Goal: Task Accomplishment & Management: Manage account settings

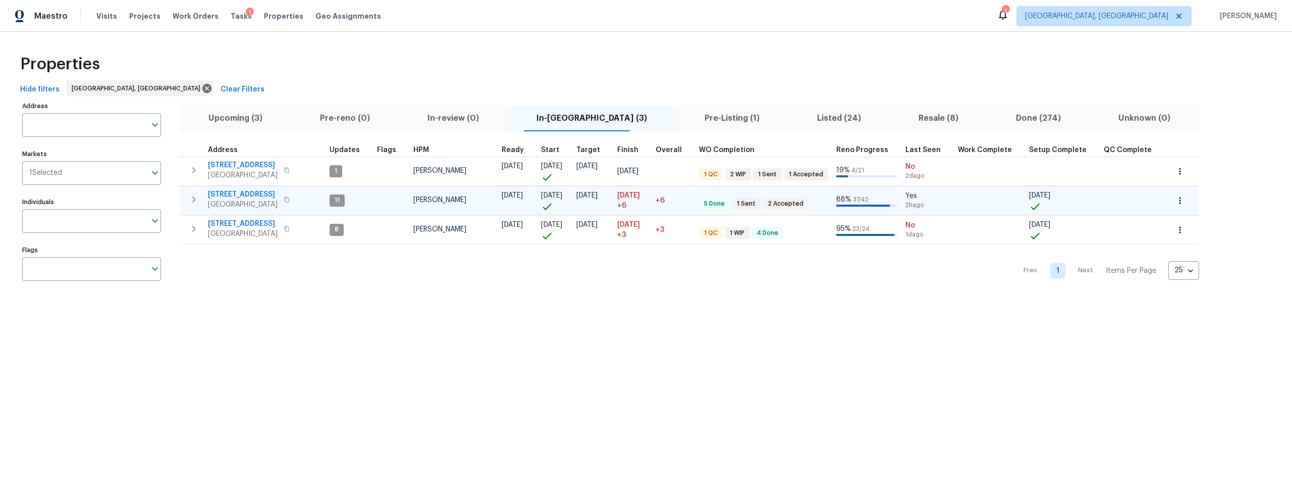
click at [236, 189] on span "9919 Teton Pl NW" at bounding box center [243, 194] width 70 height 10
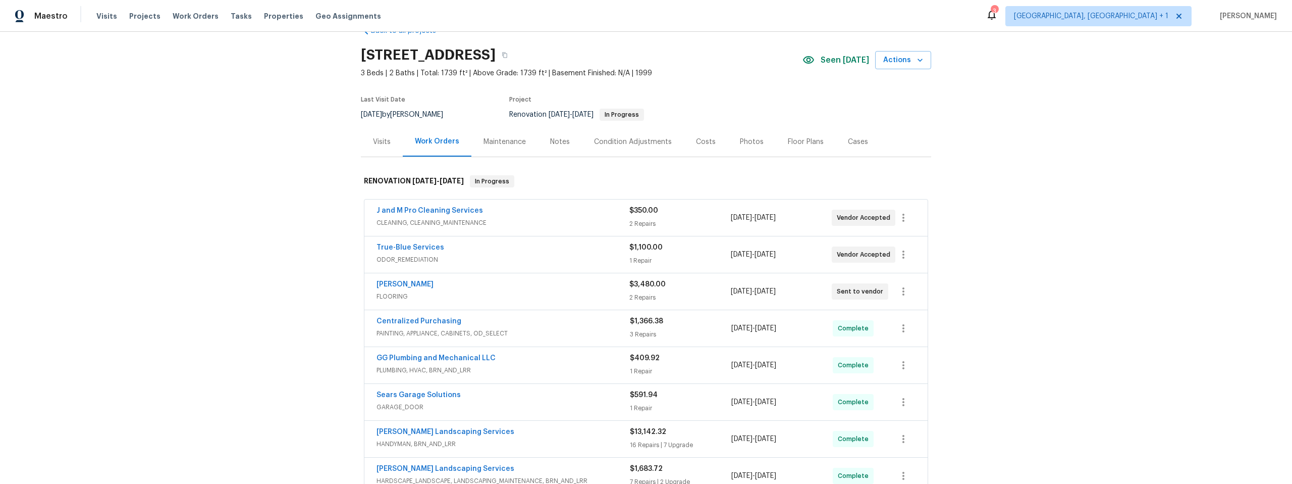
scroll to position [32, 0]
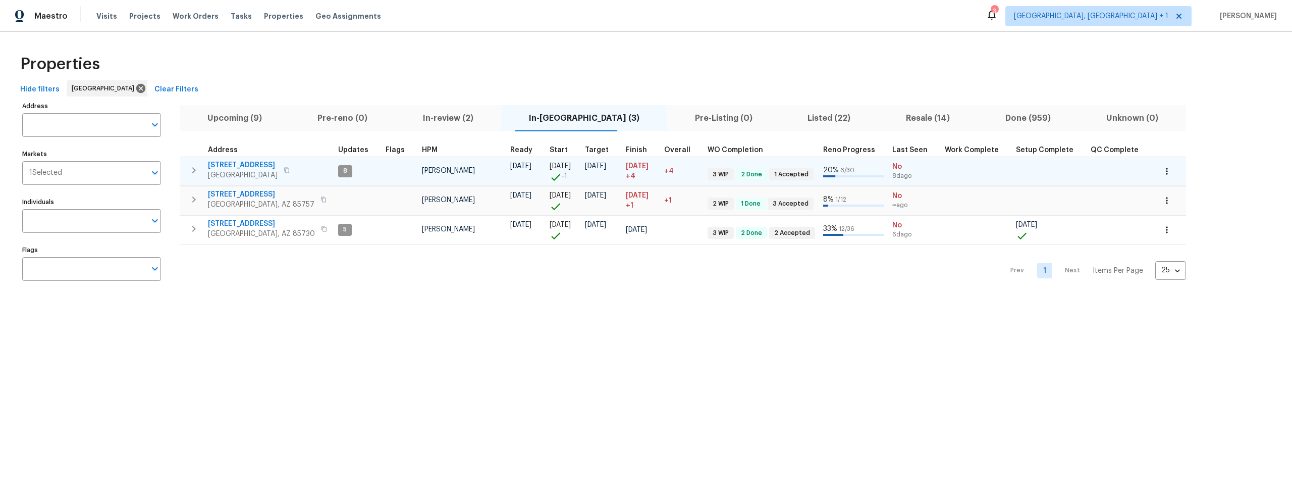
click at [233, 163] on span "1917 W Saxony Rd" at bounding box center [243, 165] width 70 height 10
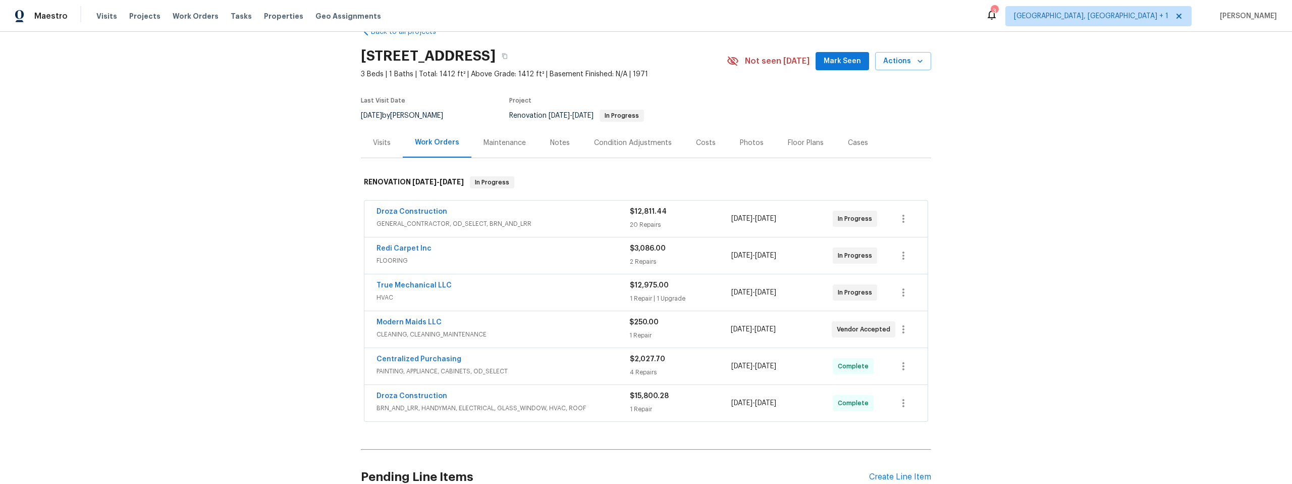
scroll to position [21, 0]
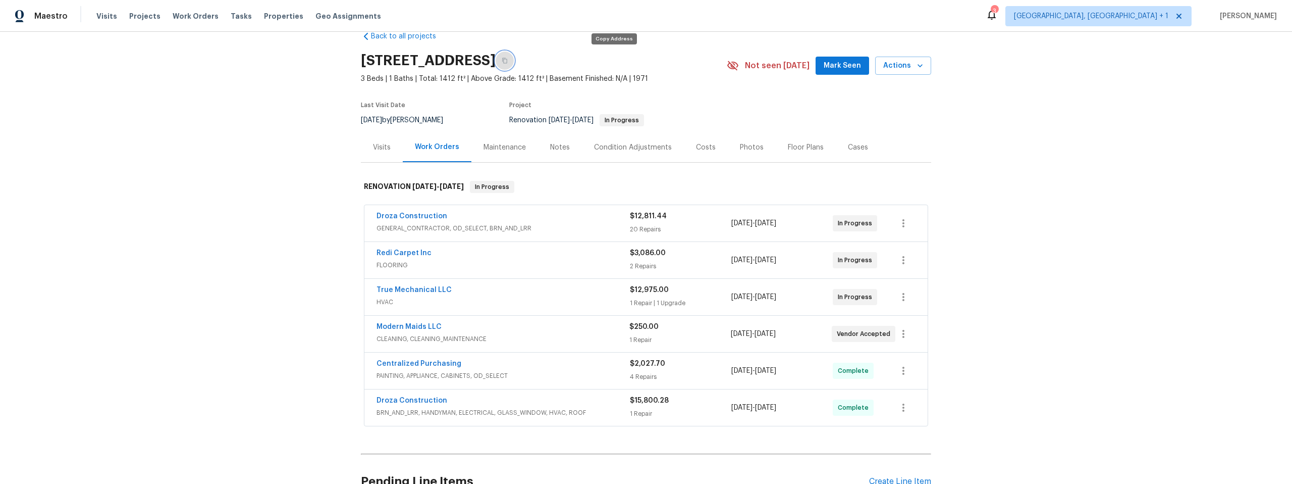
click at [508, 58] on icon "button" at bounding box center [505, 61] width 6 height 6
click at [286, 213] on div "Back to all projects [STREET_ADDRESS] 3 Beds | 1 Baths | Total: 1412 ft² | Abov…" at bounding box center [646, 258] width 1292 height 452
click at [508, 60] on icon "button" at bounding box center [505, 61] width 6 height 6
click at [508, 61] on icon "button" at bounding box center [505, 61] width 6 height 6
click at [404, 251] on link "Redi Carpet Inc" at bounding box center [404, 252] width 55 height 7
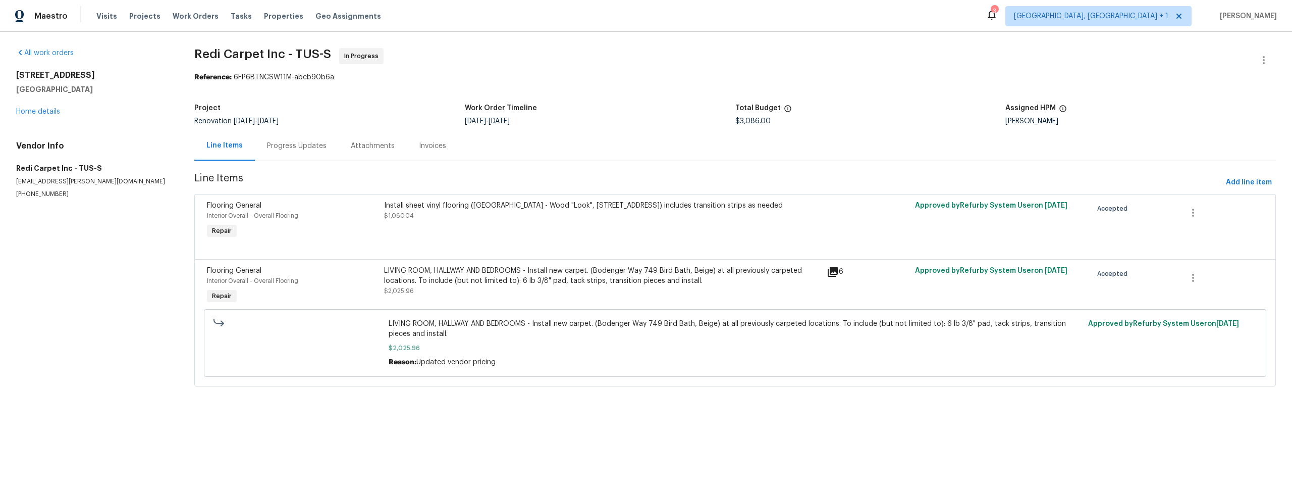
click at [831, 271] on icon at bounding box center [833, 271] width 10 height 10
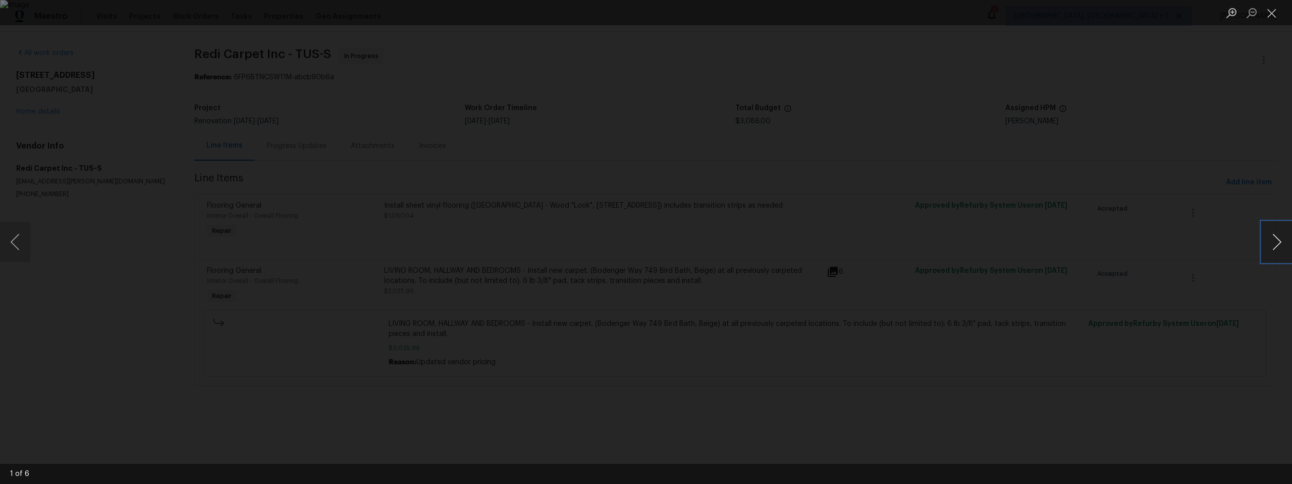
click at [1270, 242] on button "Next image" at bounding box center [1277, 242] width 30 height 40
click at [1272, 240] on button "Next image" at bounding box center [1277, 242] width 30 height 40
click at [1274, 243] on button "Next image" at bounding box center [1277, 242] width 30 height 40
click at [1103, 262] on div "Lightbox" at bounding box center [646, 242] width 1292 height 484
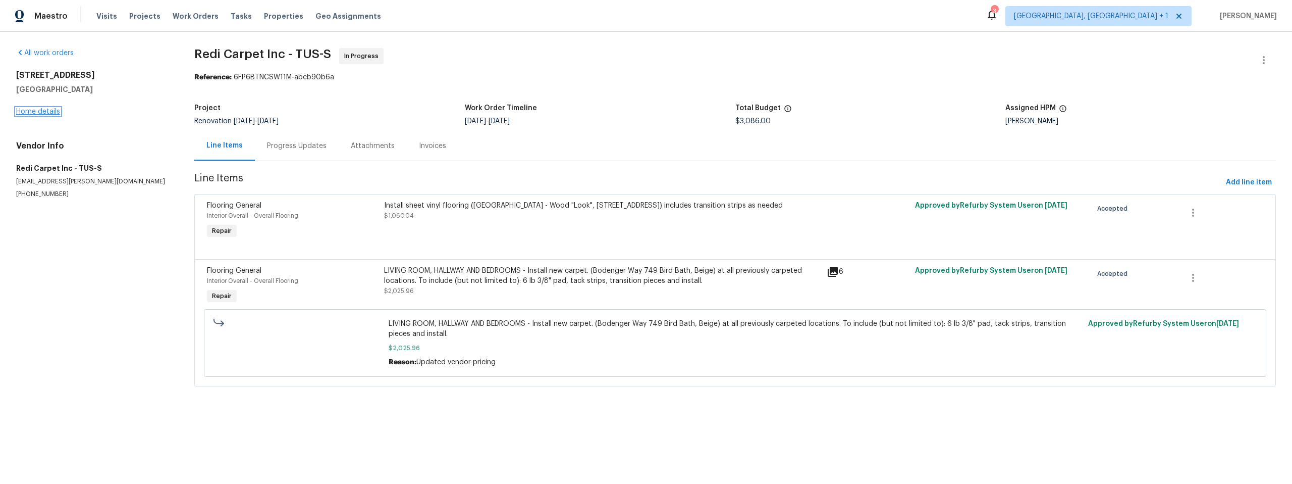
click at [43, 110] on link "Home details" at bounding box center [38, 111] width 44 height 7
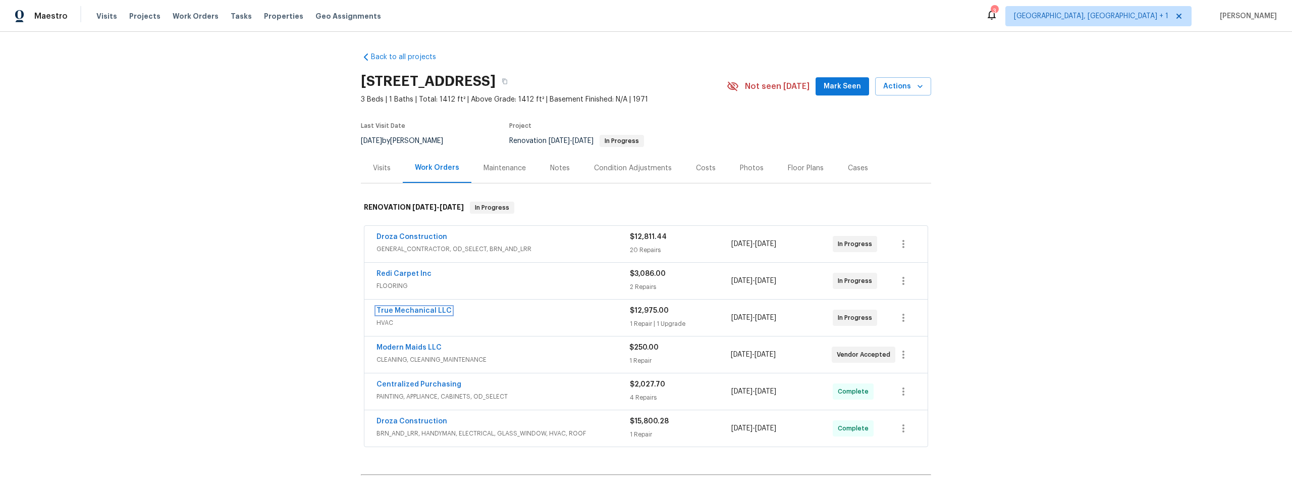
click at [415, 310] on link "True Mechanical LLC" at bounding box center [414, 310] width 75 height 7
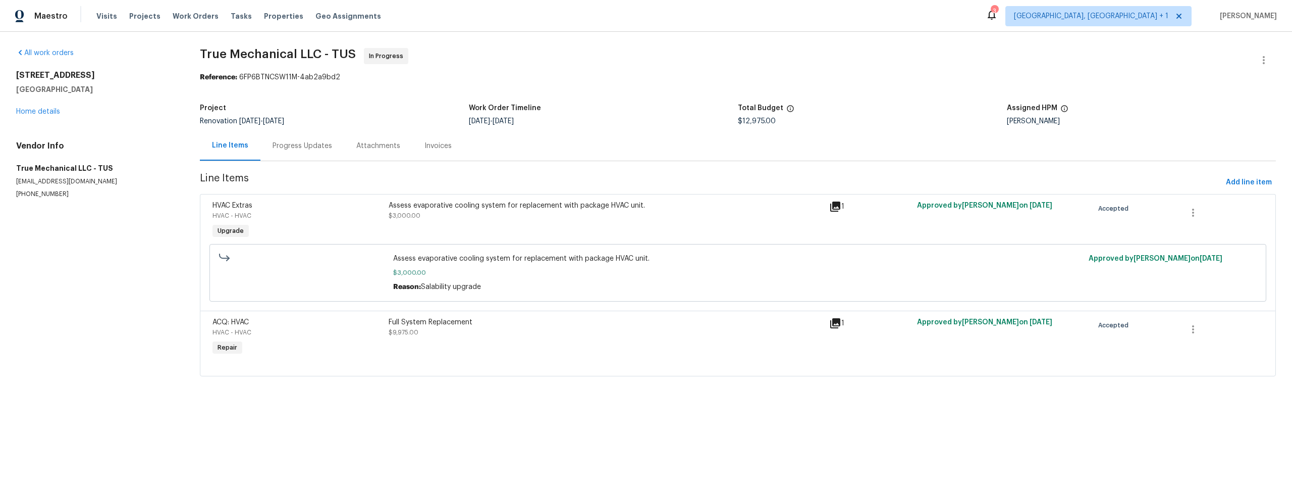
click at [301, 146] on div "Progress Updates" at bounding box center [303, 146] width 60 height 10
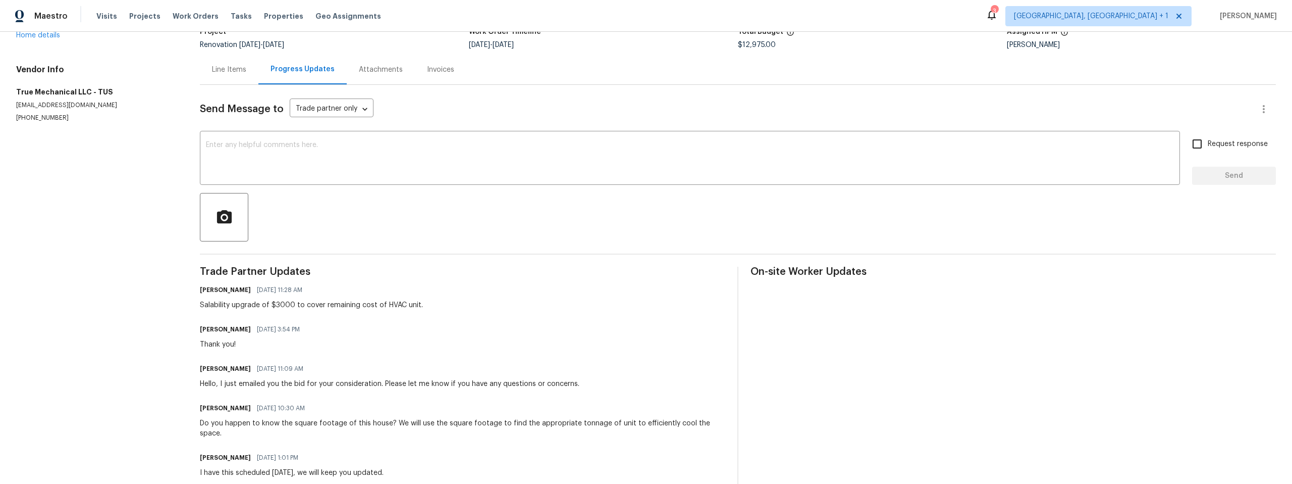
scroll to position [83, 0]
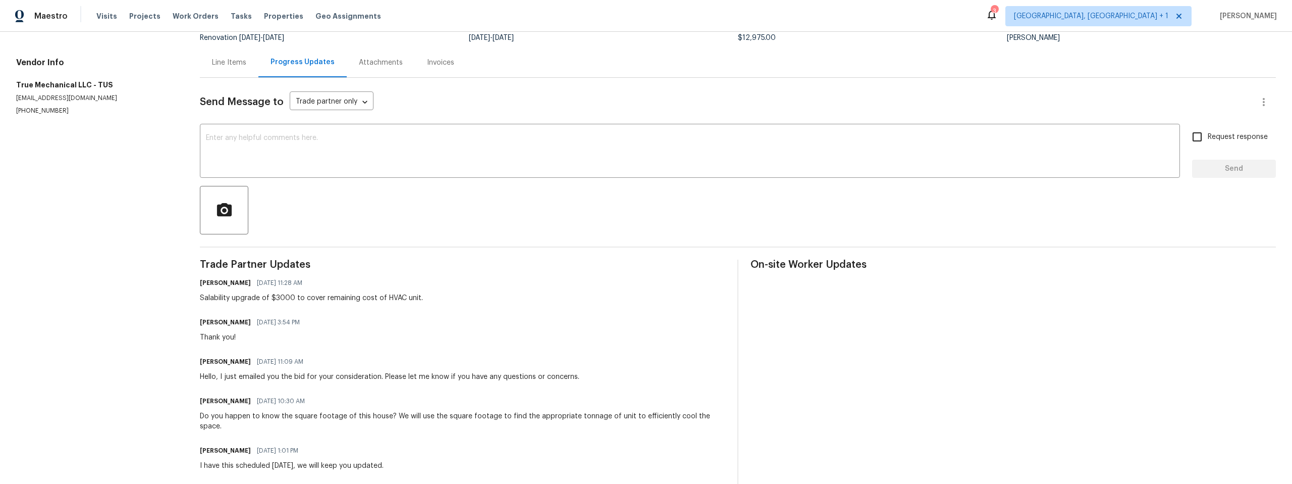
drag, startPoint x: 169, startPoint y: 74, endPoint x: 174, endPoint y: 95, distance: 21.2
click at [170, 74] on div "Vendor Info True Mechanical LLC - TUS [EMAIL_ADDRESS][DOMAIN_NAME] [PHONE_NUMBE…" at bounding box center [95, 87] width 159 height 58
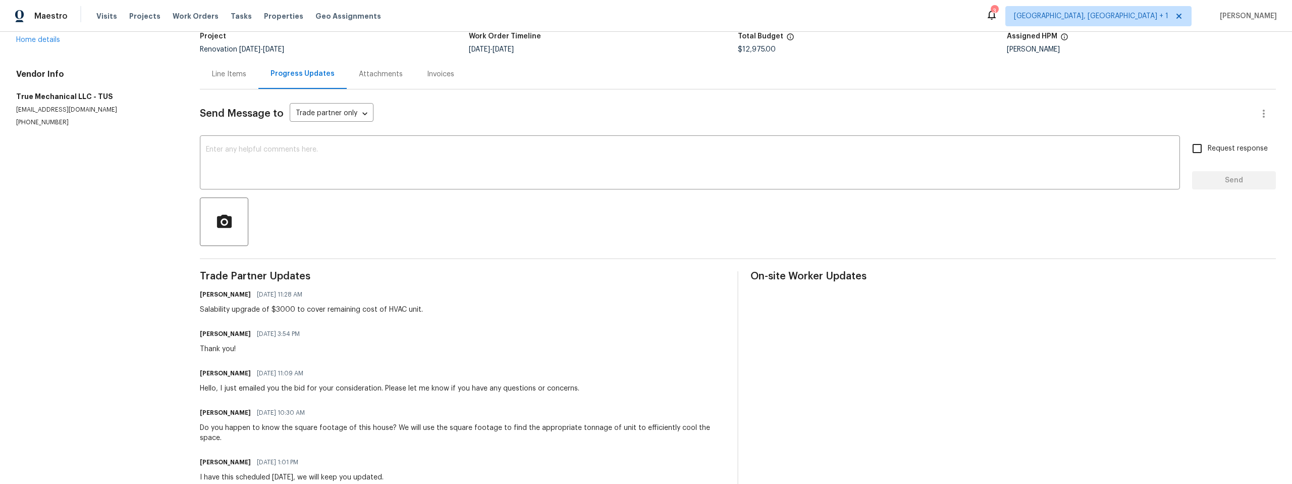
scroll to position [63, 0]
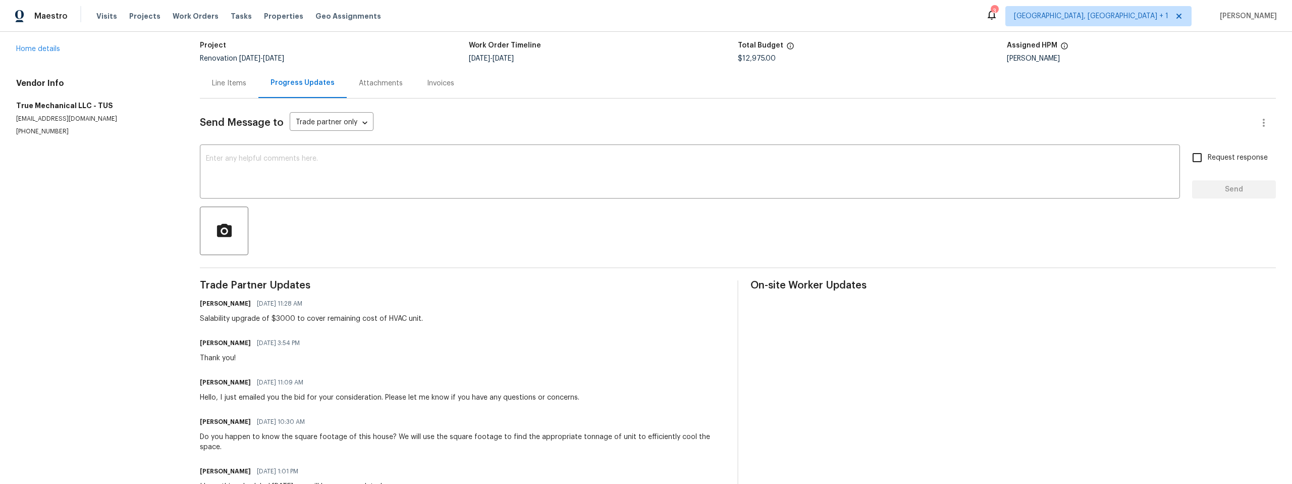
click at [225, 83] on div "Line Items" at bounding box center [229, 83] width 34 height 10
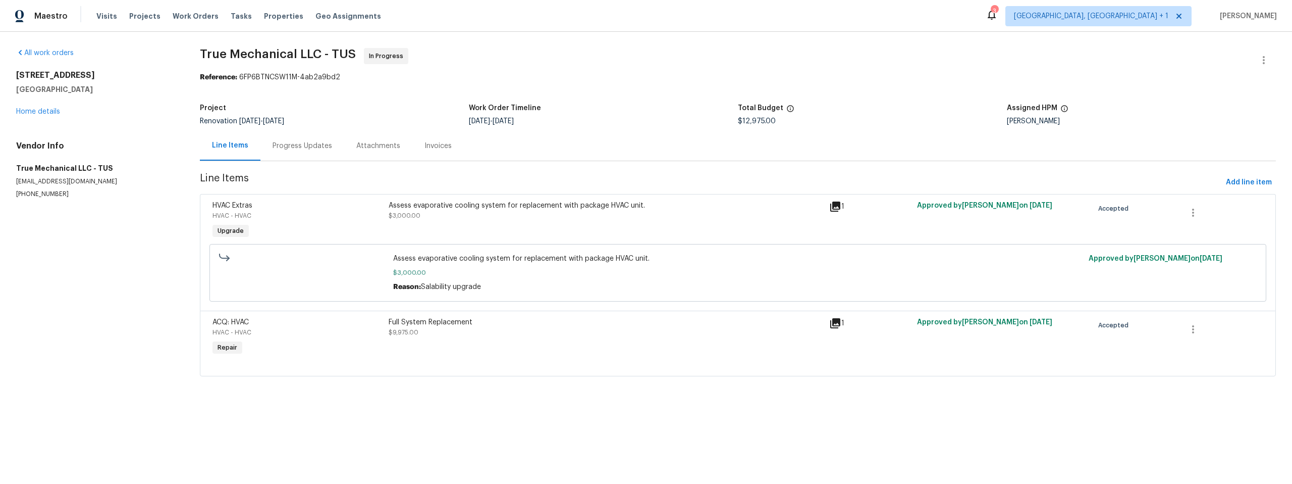
click at [299, 142] on div "Progress Updates" at bounding box center [303, 146] width 60 height 10
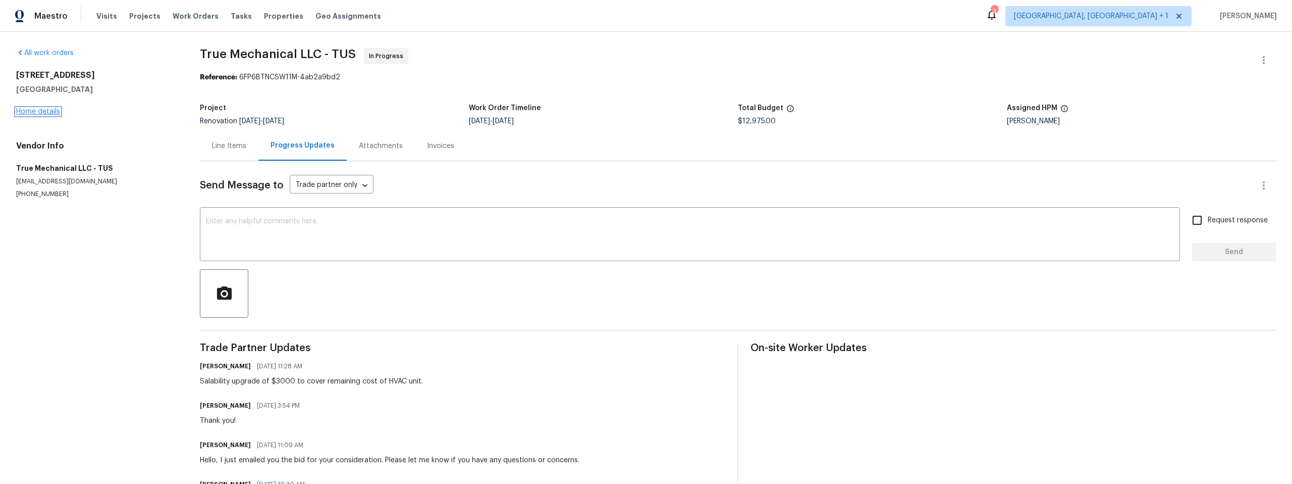
click at [44, 113] on link "Home details" at bounding box center [38, 111] width 44 height 7
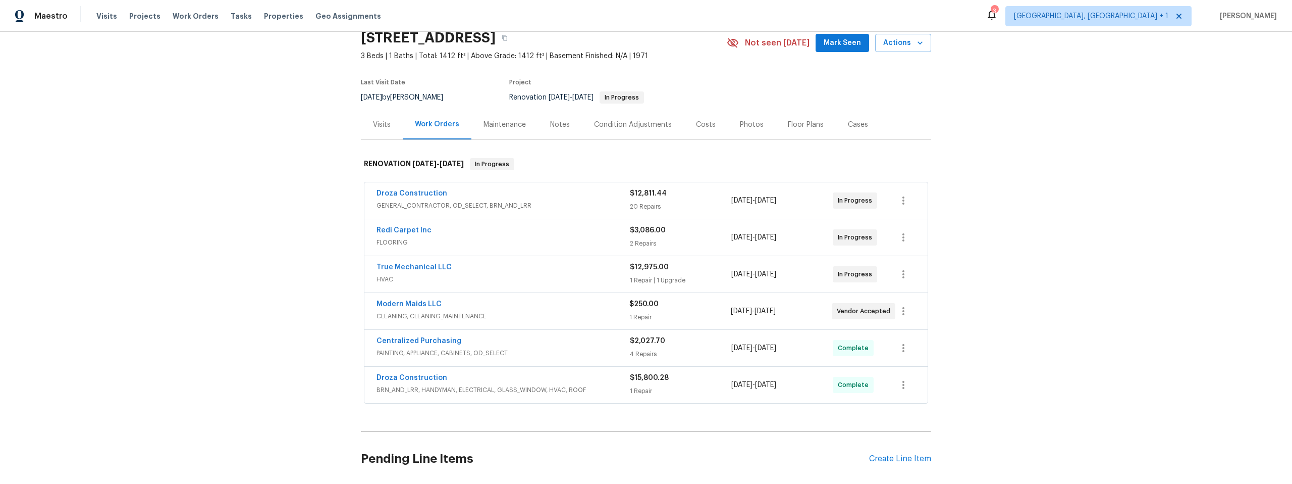
scroll to position [43, 0]
click at [425, 378] on link "Droza Construction" at bounding box center [412, 377] width 71 height 7
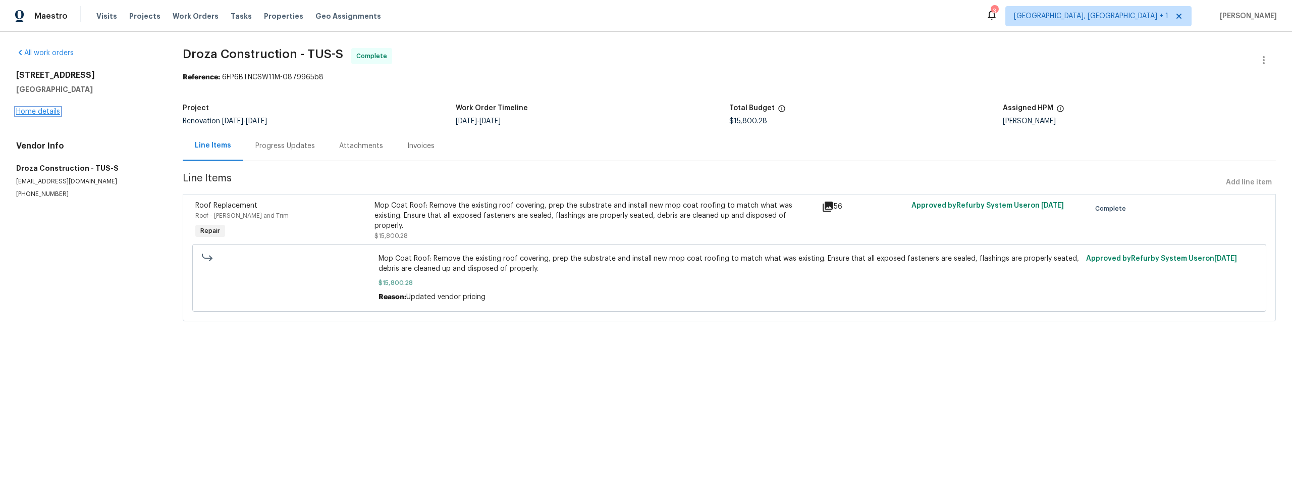
click at [34, 112] on link "Home details" at bounding box center [38, 111] width 44 height 7
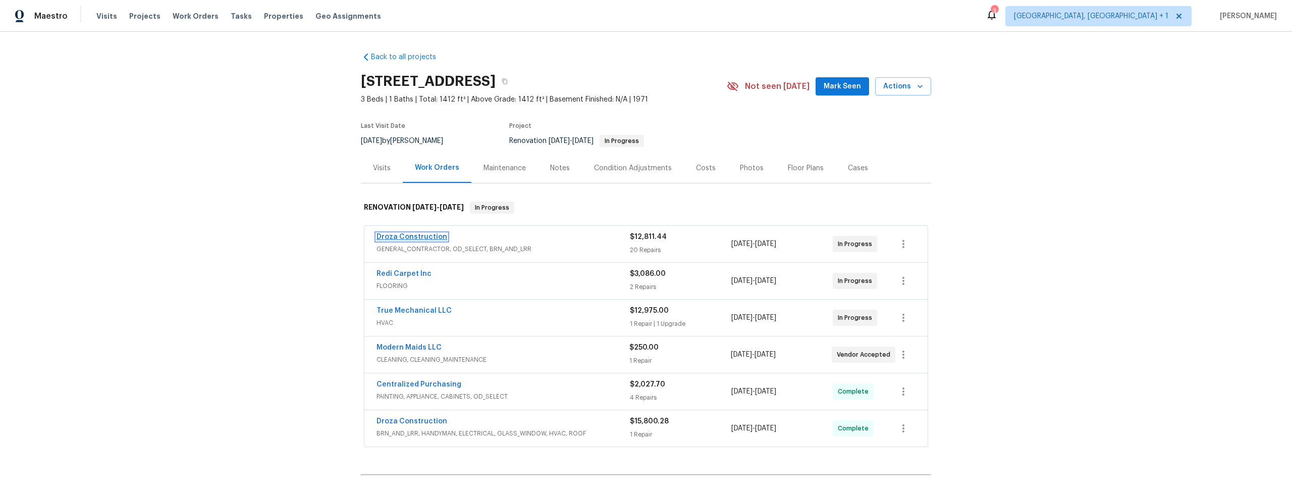
click at [429, 235] on link "Droza Construction" at bounding box center [412, 236] width 71 height 7
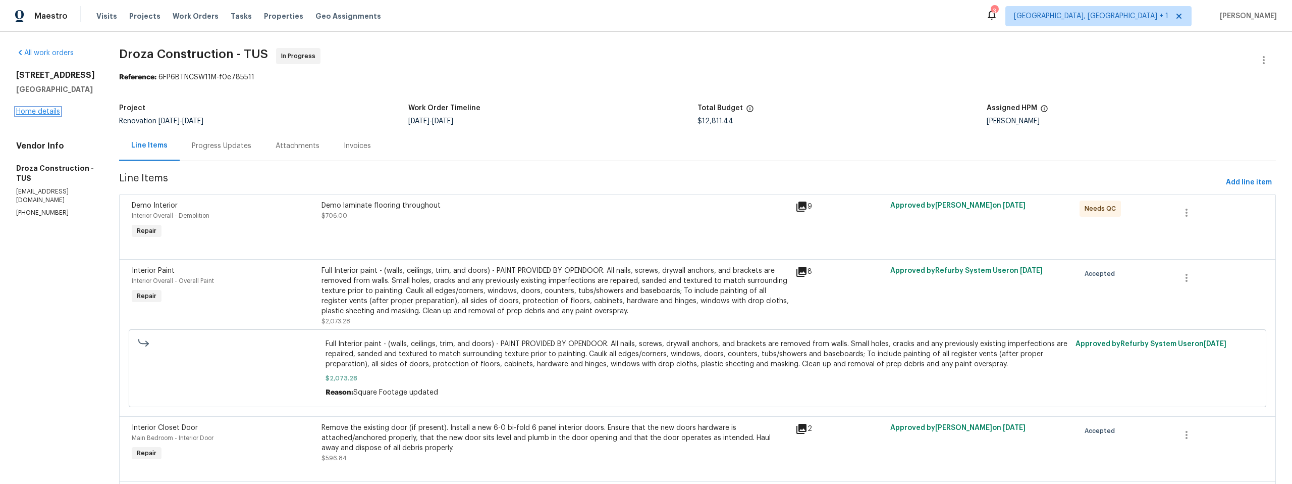
click at [30, 109] on link "Home details" at bounding box center [38, 111] width 44 height 7
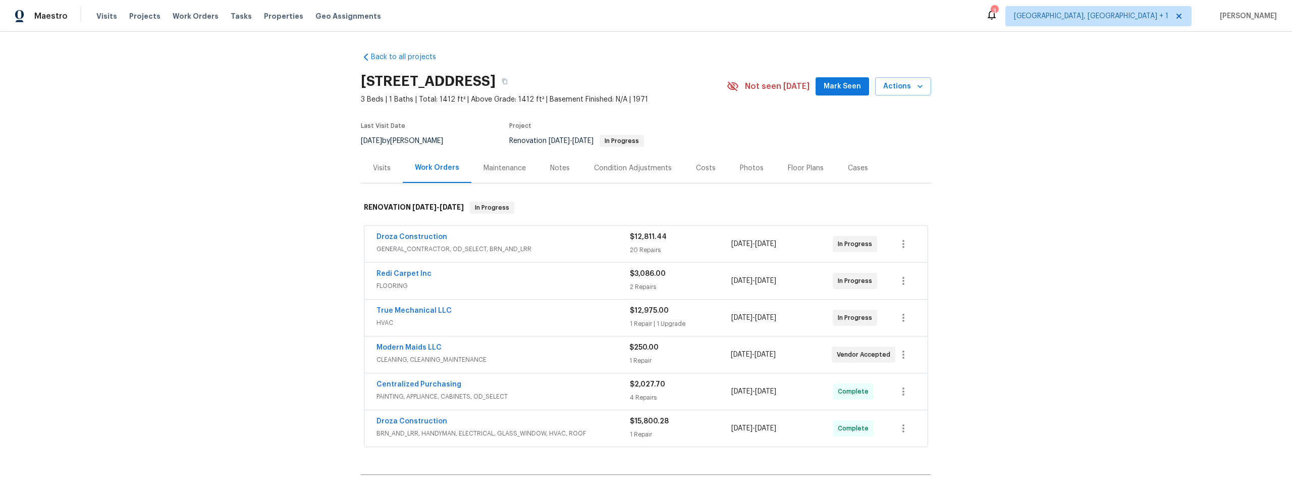
click at [609, 171] on div "Condition Adjustments" at bounding box center [633, 168] width 78 height 10
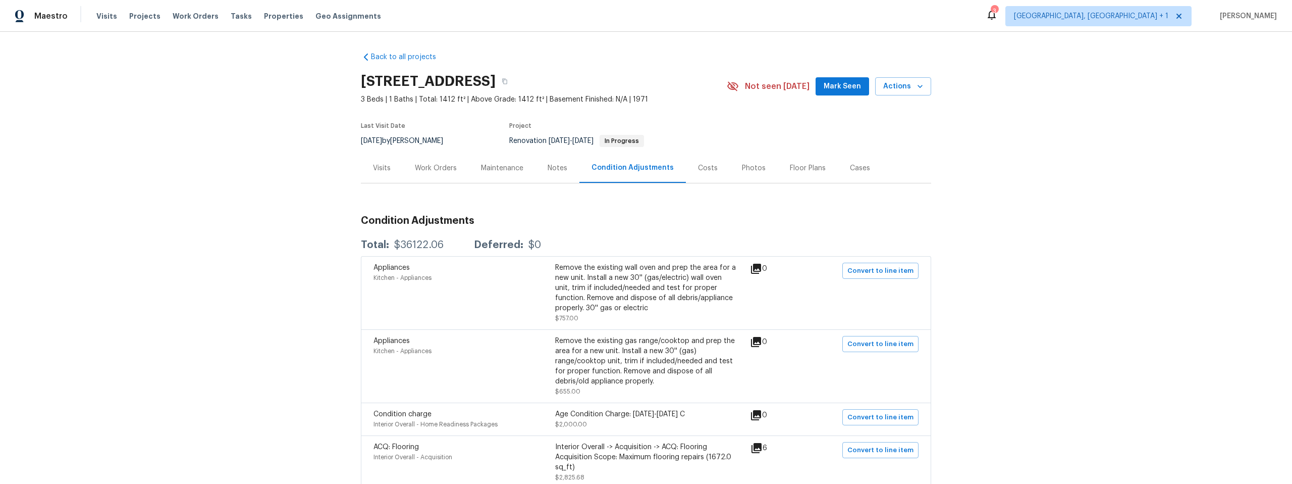
click at [423, 170] on div "Work Orders" at bounding box center [436, 168] width 42 height 10
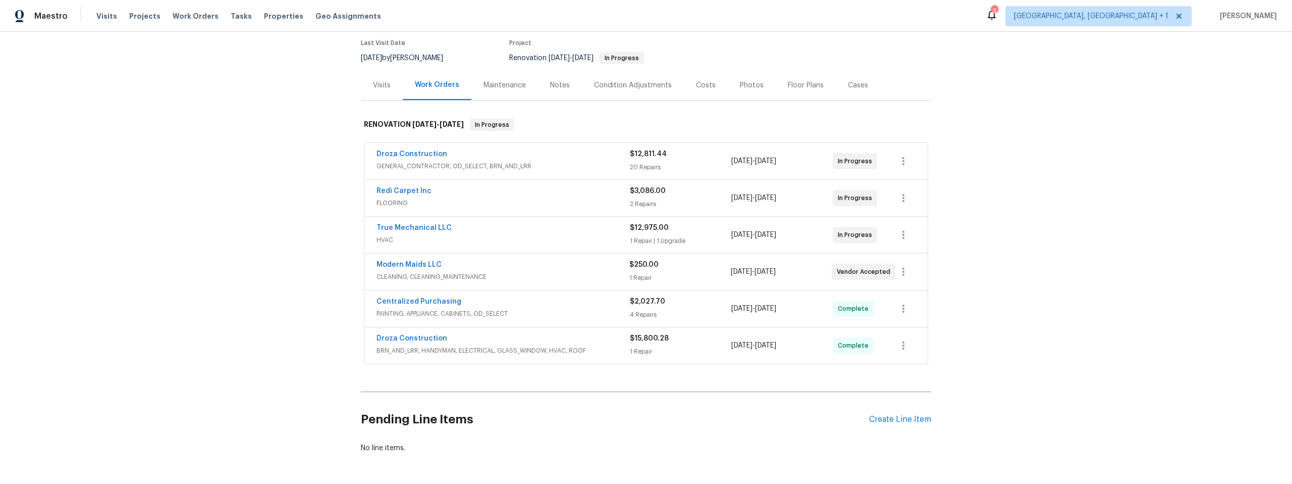
scroll to position [93, 0]
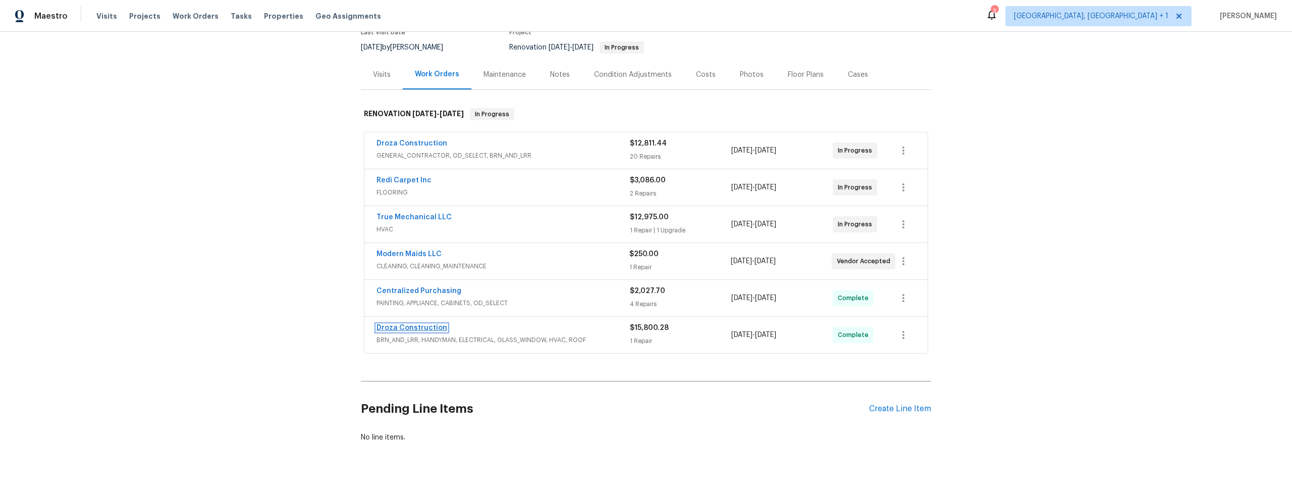
click at [416, 327] on link "Droza Construction" at bounding box center [412, 327] width 71 height 7
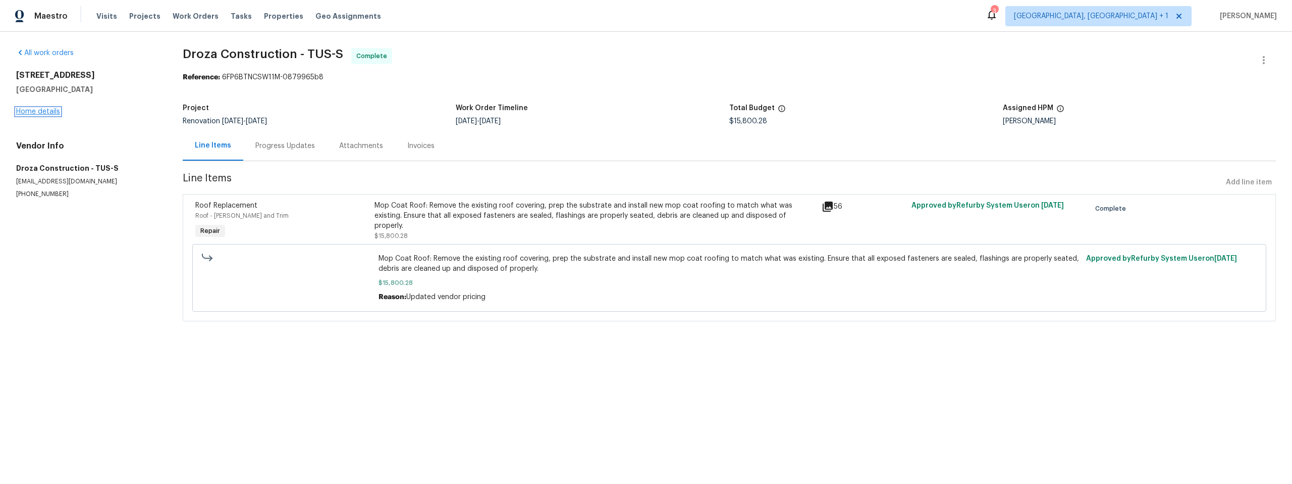
click at [44, 111] on link "Home details" at bounding box center [38, 111] width 44 height 7
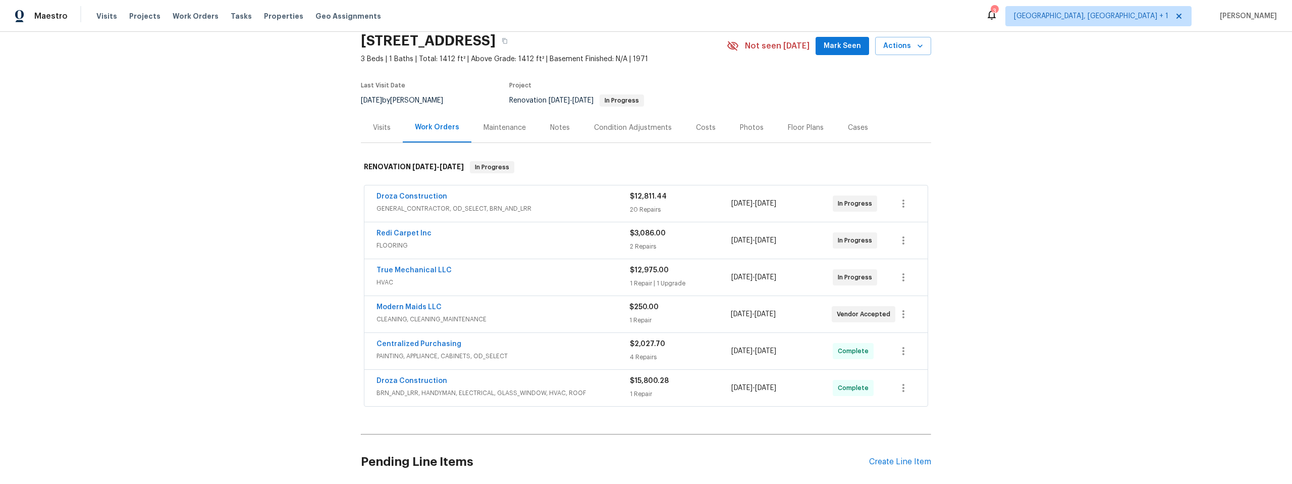
scroll to position [41, 0]
click at [407, 194] on link "Droza Construction" at bounding box center [412, 195] width 71 height 7
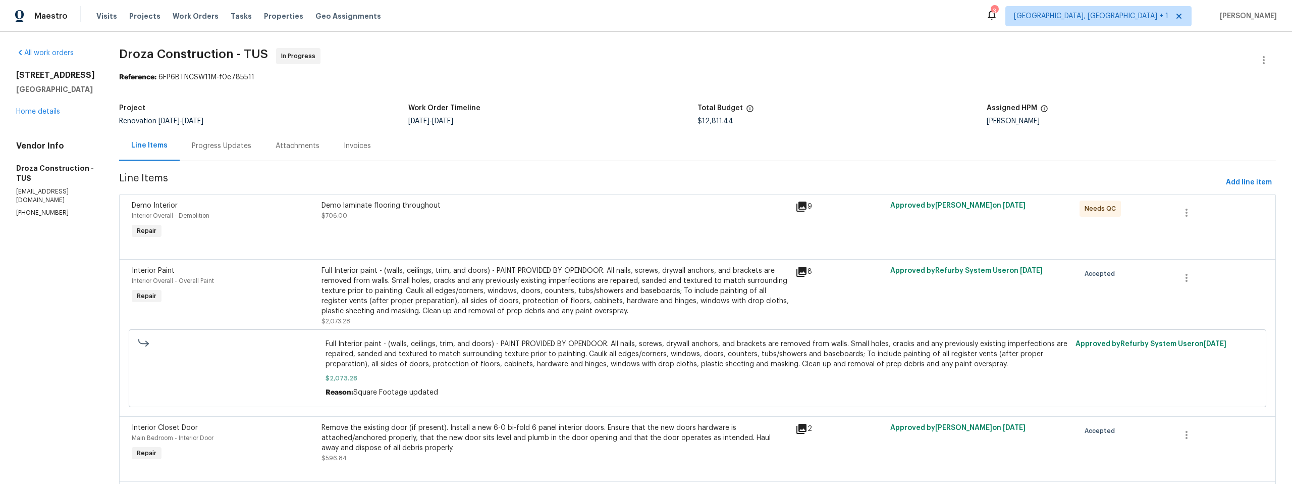
click at [226, 149] on div "Progress Updates" at bounding box center [222, 146] width 60 height 10
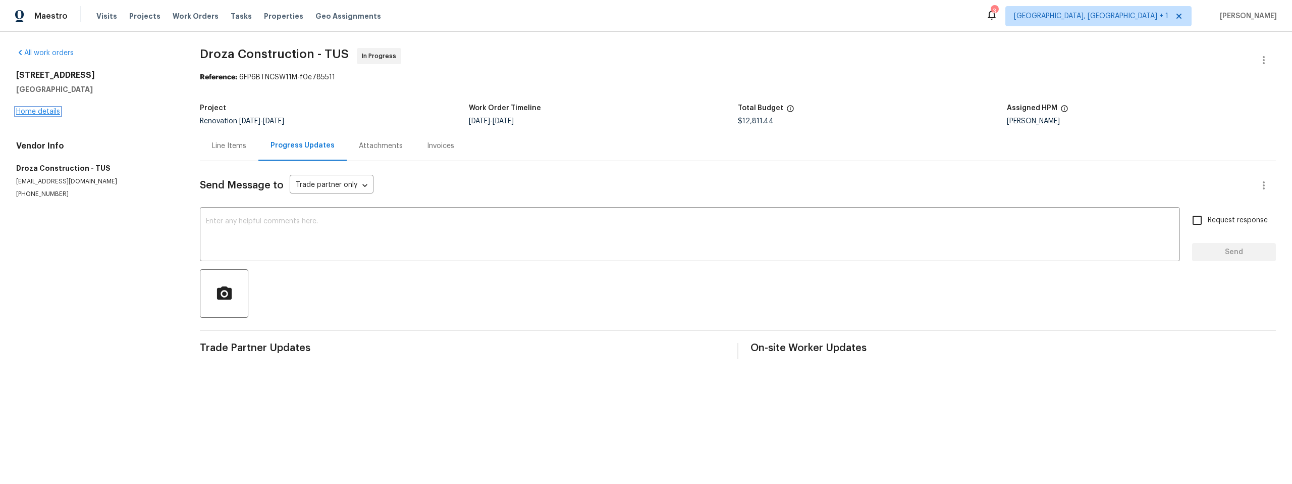
click at [46, 110] on link "Home details" at bounding box center [38, 111] width 44 height 7
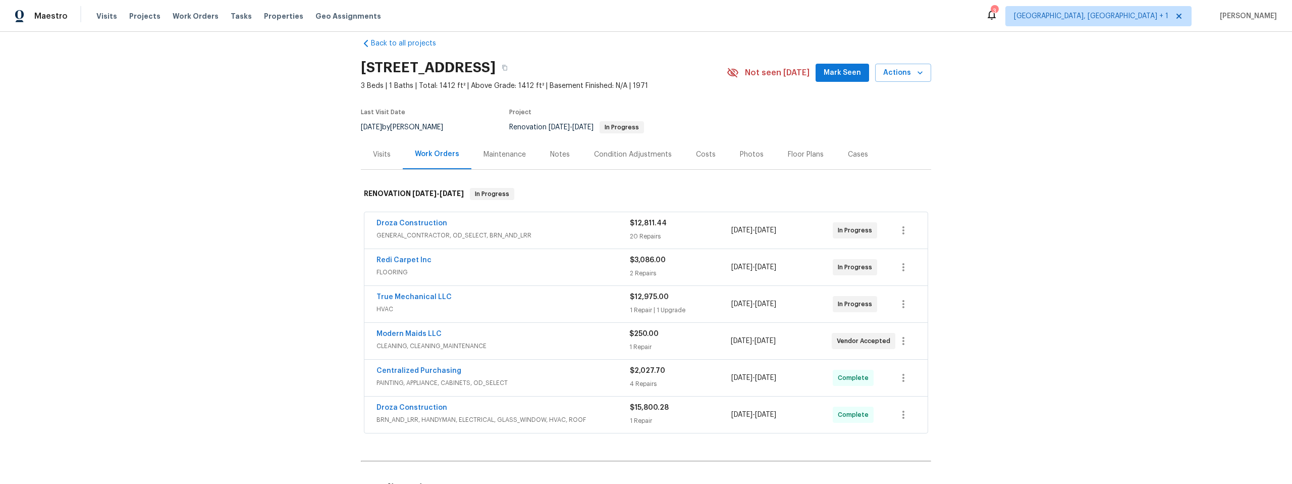
scroll to position [14, 0]
click at [507, 66] on icon "button" at bounding box center [504, 68] width 5 height 6
click at [374, 155] on div "Visits" at bounding box center [382, 154] width 18 height 10
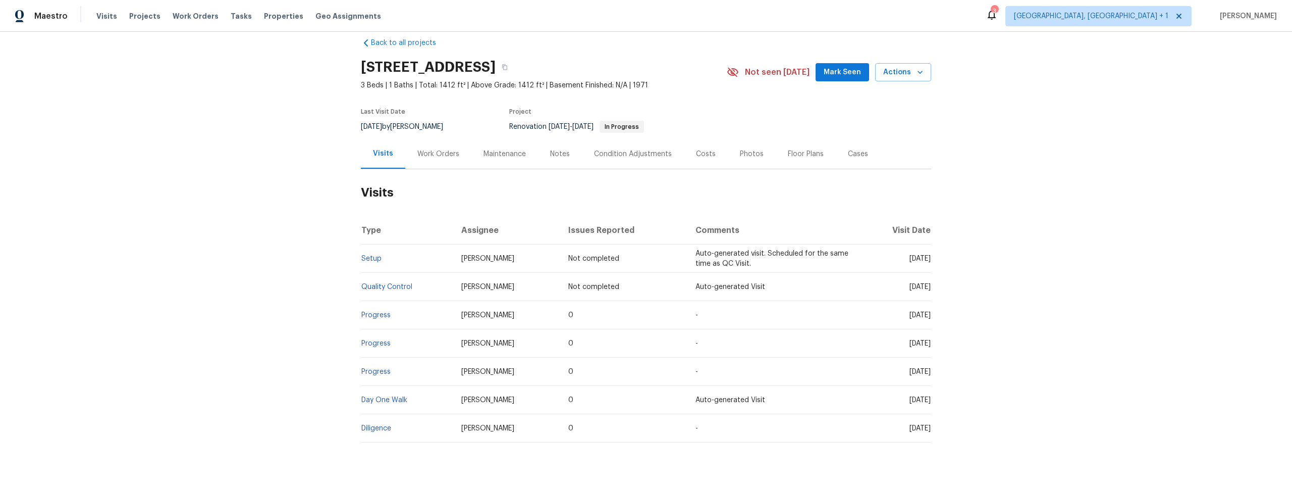
click at [439, 150] on div "Work Orders" at bounding box center [438, 154] width 42 height 10
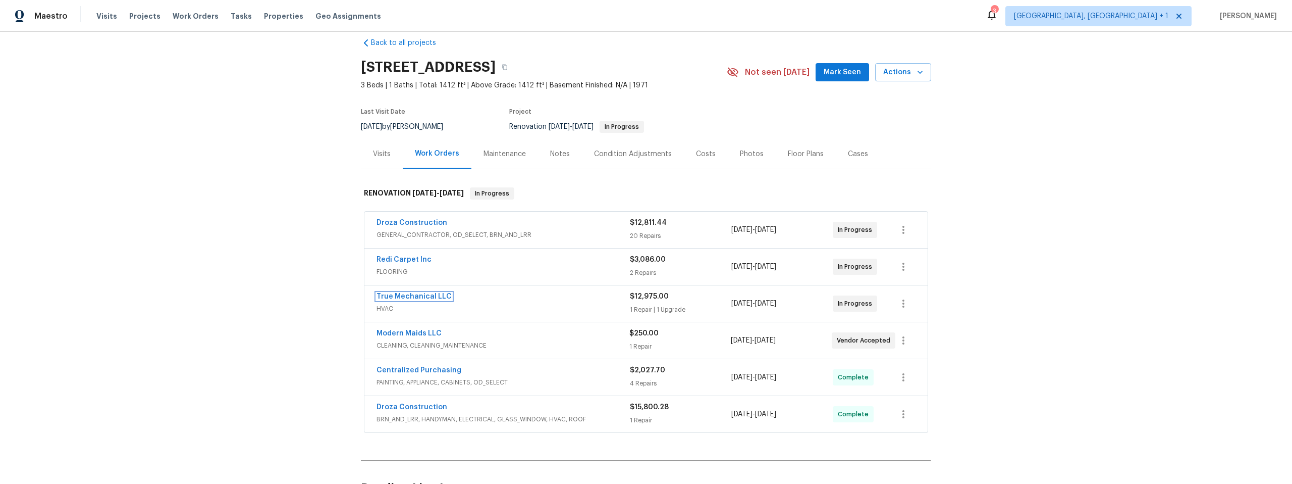
click at [413, 294] on link "True Mechanical LLC" at bounding box center [414, 296] width 75 height 7
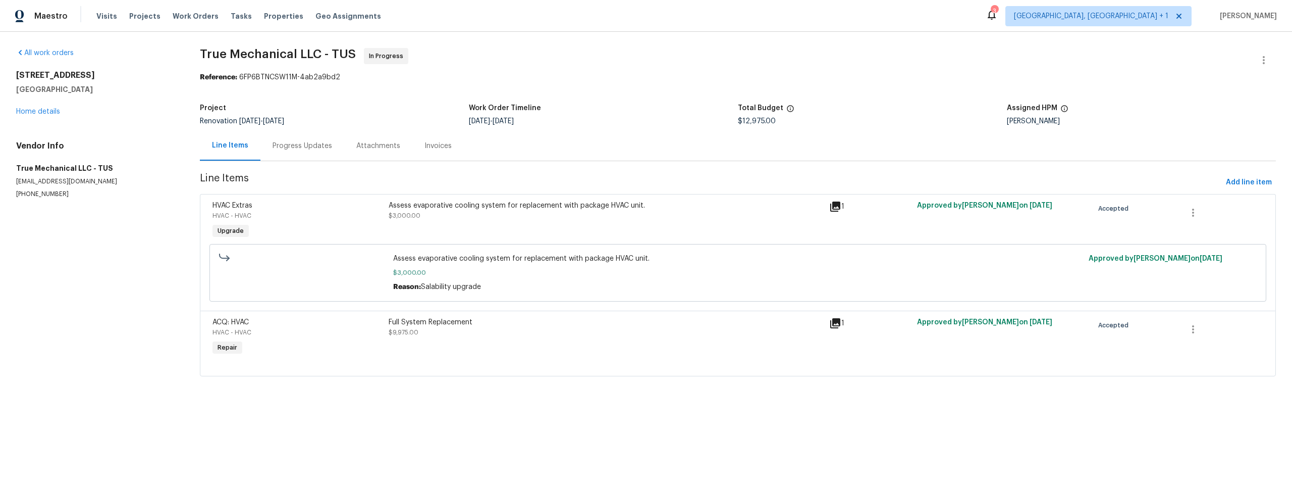
drag, startPoint x: 312, startPoint y: 145, endPoint x: 315, endPoint y: 151, distance: 6.6
click at [312, 145] on div "Progress Updates" at bounding box center [303, 146] width 60 height 10
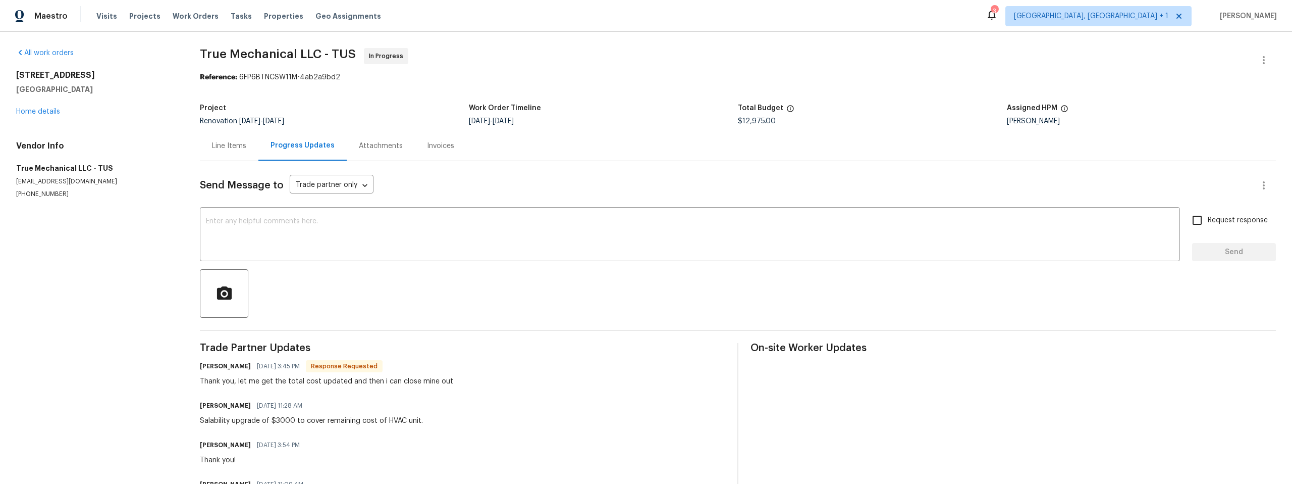
click at [137, 231] on section "All work orders [STREET_ADDRESS] Home details Vendor Info True Mechanical LLC -…" at bounding box center [95, 385] width 159 height 675
click at [48, 109] on link "Home details" at bounding box center [38, 111] width 44 height 7
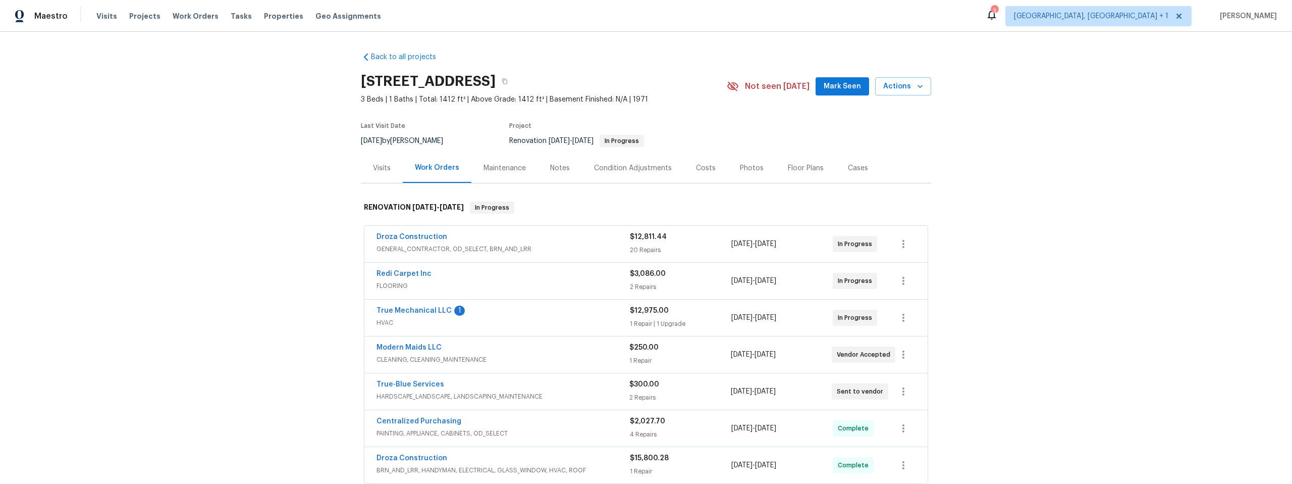
click at [558, 169] on div "Notes" at bounding box center [560, 168] width 20 height 10
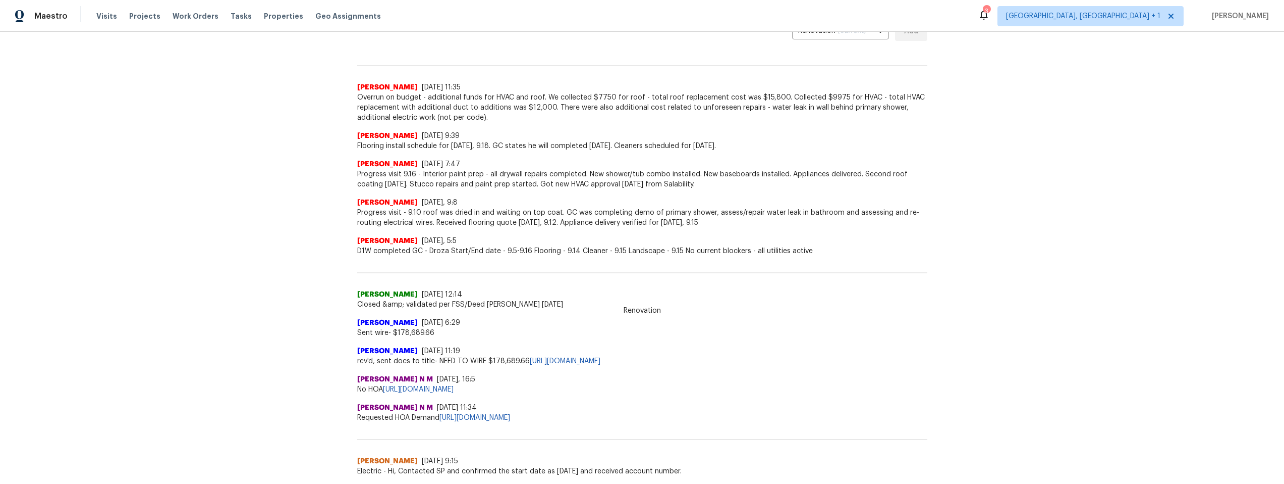
scroll to position [234, 0]
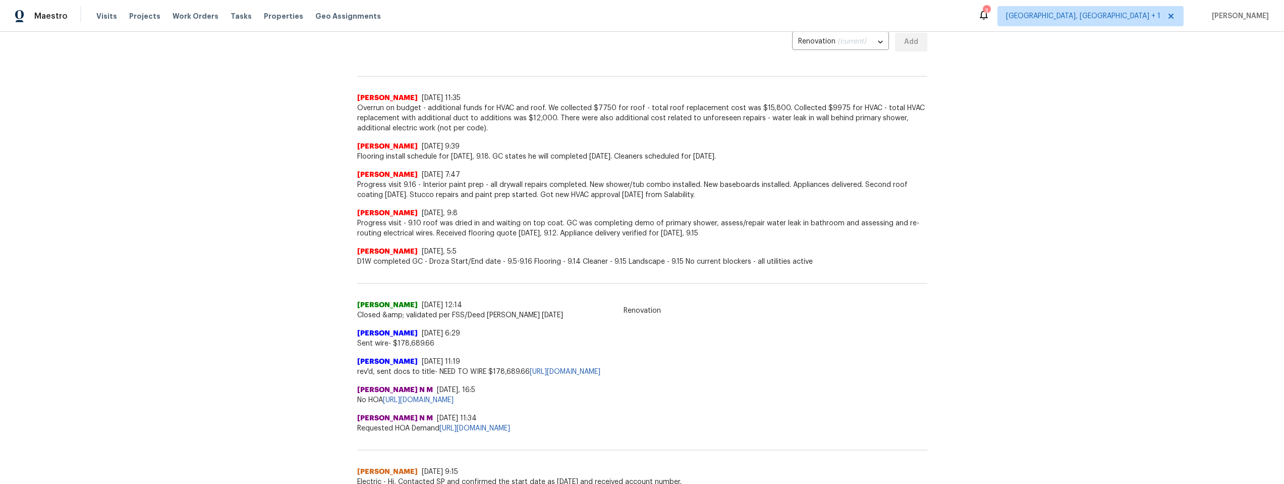
click at [294, 195] on div "Back to all projects [STREET_ADDRESS] 3 Beds | 1 Baths | Total: 1412 ft² | Abov…" at bounding box center [642, 258] width 1284 height 452
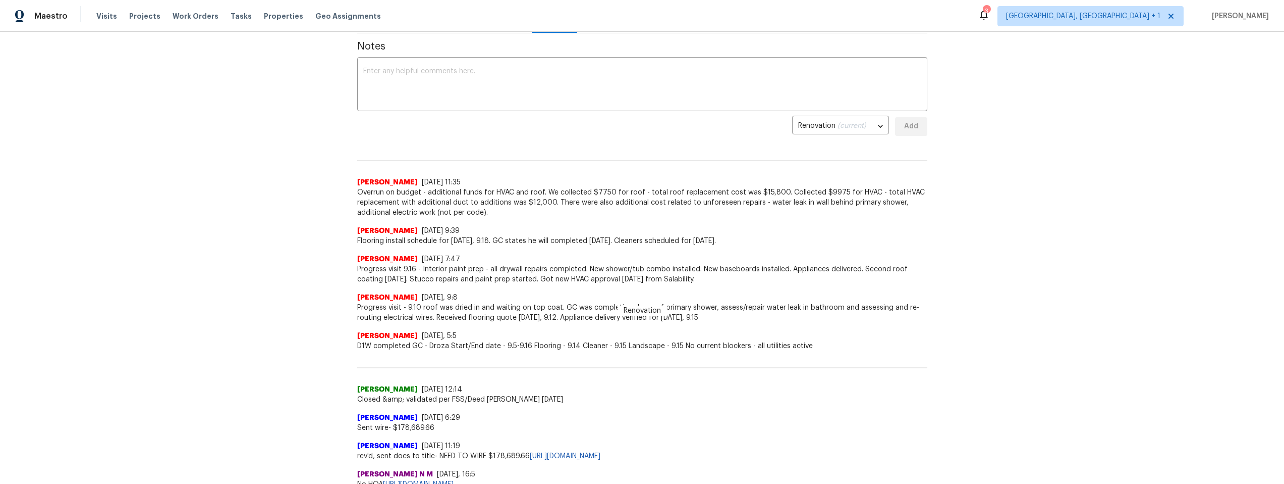
scroll to position [134, 0]
